Goal: Transaction & Acquisition: Purchase product/service

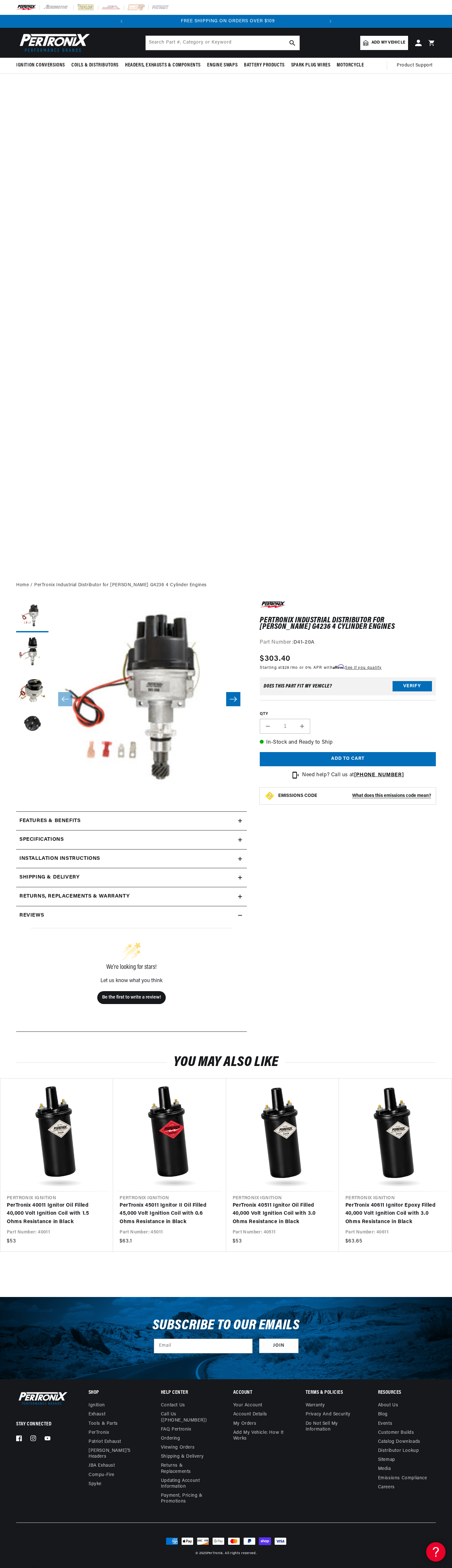
scroll to position [0, 196]
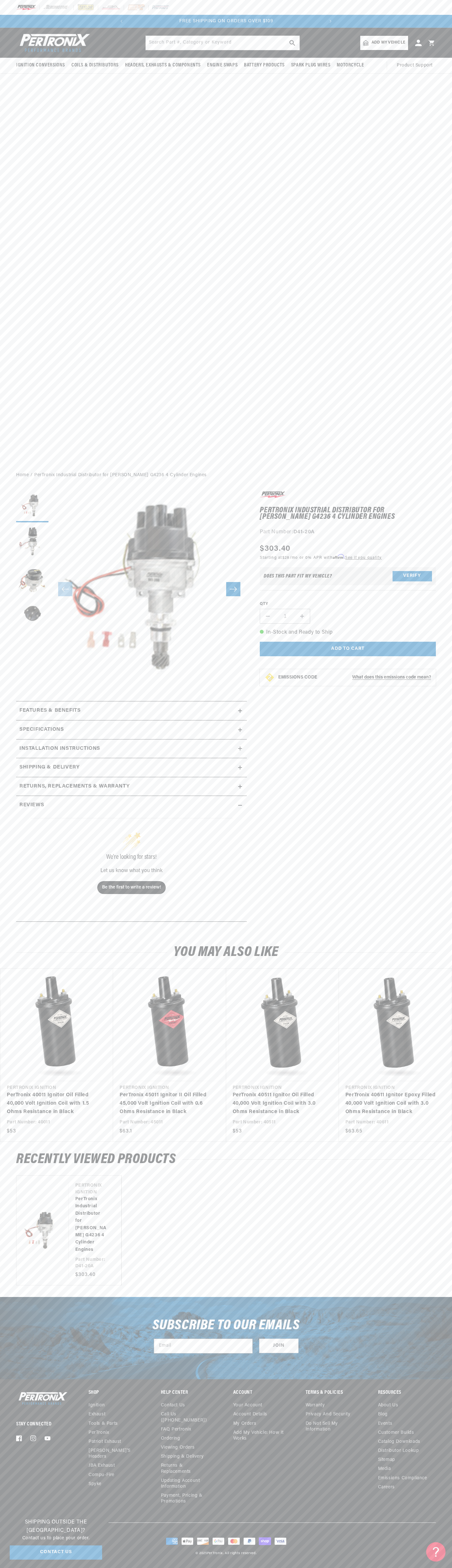
scroll to position [0, 196]
click at [355, 25] on slideshow-component "SHOP BEST SELLING IGNITION & EXHAUST FREE SHIPPING ON ORDERS OVER $109" at bounding box center [226, 21] width 452 height 13
click at [421, 237] on div "Ignition Conversions Shop by Feature Ignitor© The Original Ignitor© Ignitor© II" at bounding box center [226, 247] width 452 height 439
click at [73, 1567] on html "Skip to content Your cart Your cart is empty Get the right parts the first time…" at bounding box center [226, 784] width 452 height 1568
click at [15, 1567] on html "Skip to content Your cart Your cart is empty Get the right parts the first time…" at bounding box center [226, 784] width 452 height 1568
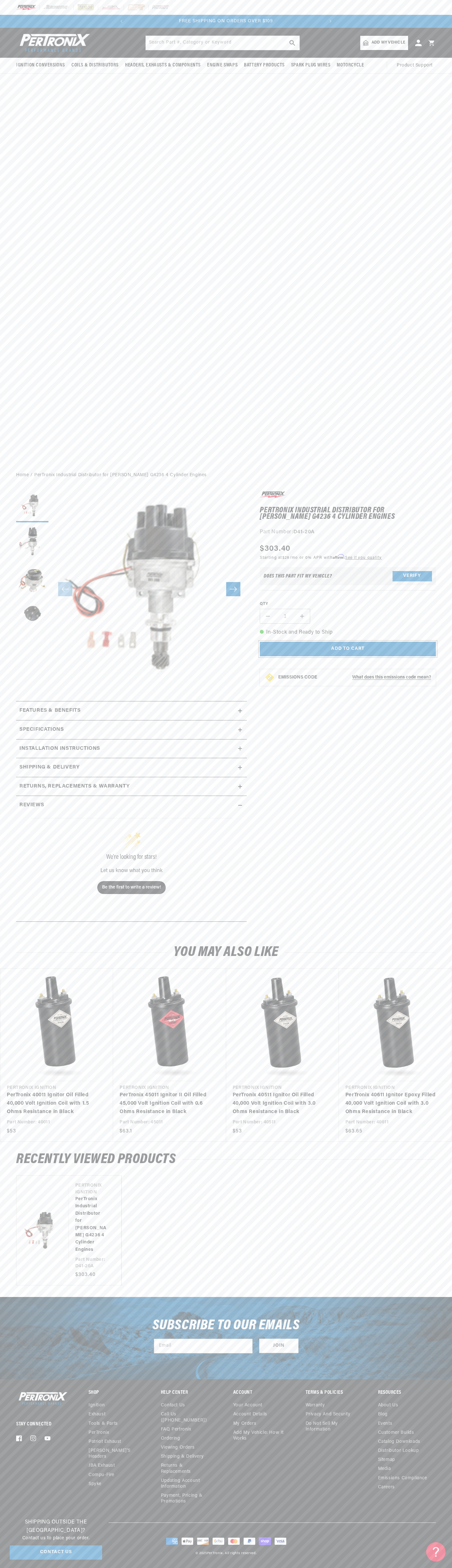
scroll to position [0, 39]
